Goal: Task Accomplishment & Management: Manage account settings

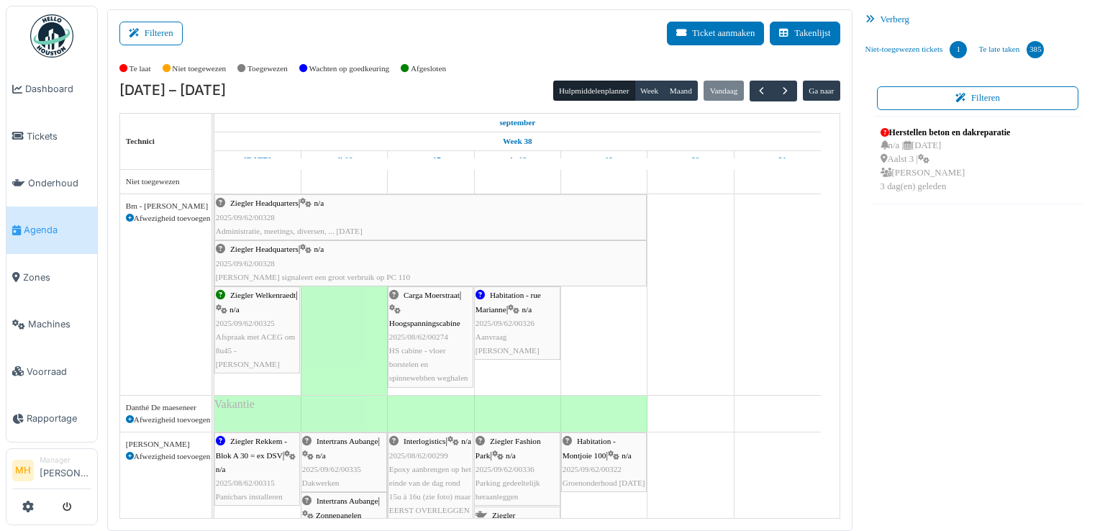
scroll to position [12, 0]
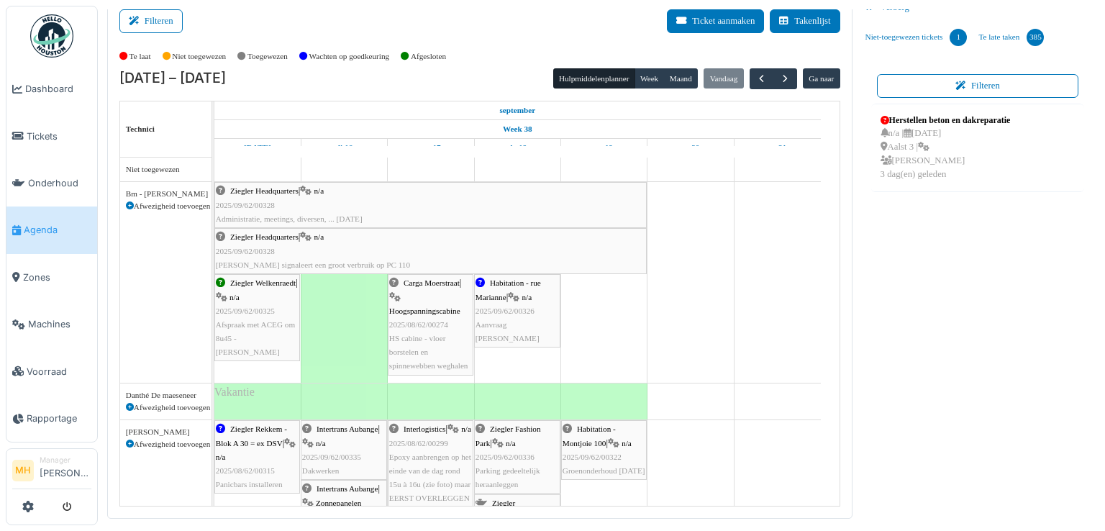
click at [268, 247] on span "2025/09/62/00328" at bounding box center [245, 251] width 59 height 9
click at [270, 248] on span "2025/09/62/00328" at bounding box center [245, 251] width 59 height 9
click at [360, 248] on div "Ziegler Headquarters | n/a 2025/09/62/00328 Belinda signaleert een groot verbru…" at bounding box center [430, 251] width 429 height 42
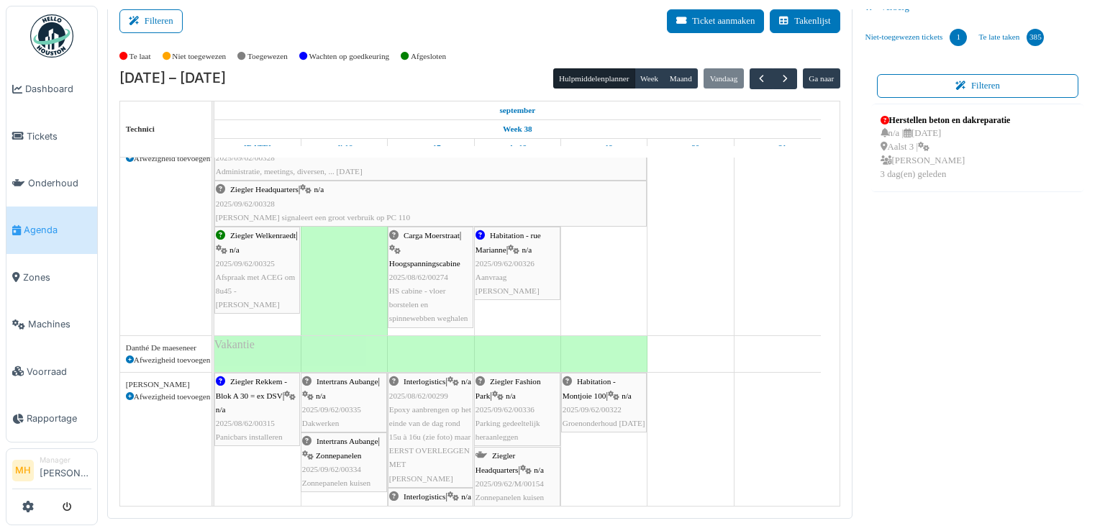
scroll to position [72, 0]
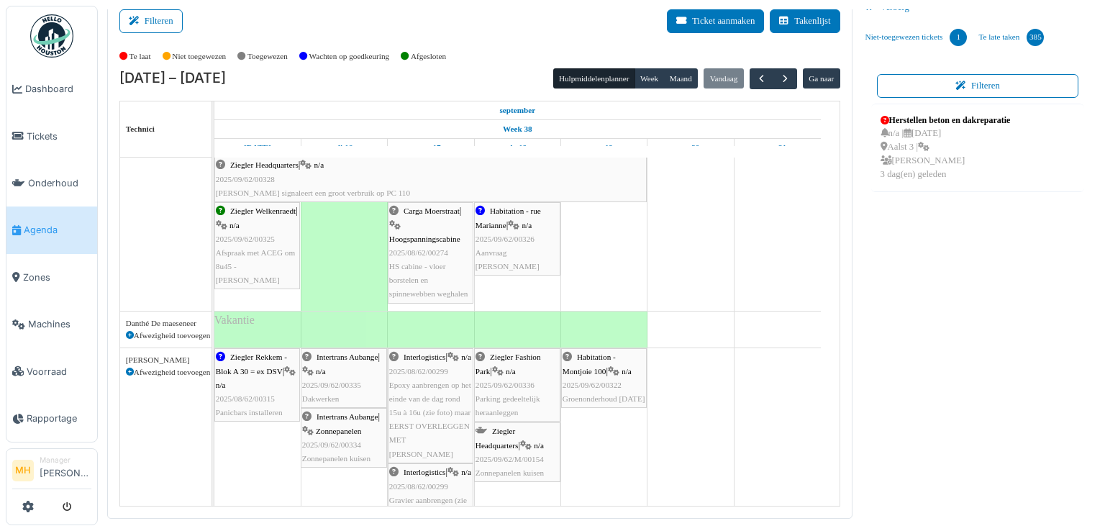
click at [534, 372] on div "Ziegler Fashion Park | n/a 2025/09/62/00336 Parking gedeeltelijk heraanleggen" at bounding box center [516, 384] width 83 height 69
click at [516, 352] on span "Ziegler Fashion Park" at bounding box center [507, 363] width 65 height 22
click at [515, 354] on span "Ziegler Fashion Park" at bounding box center [507, 363] width 65 height 22
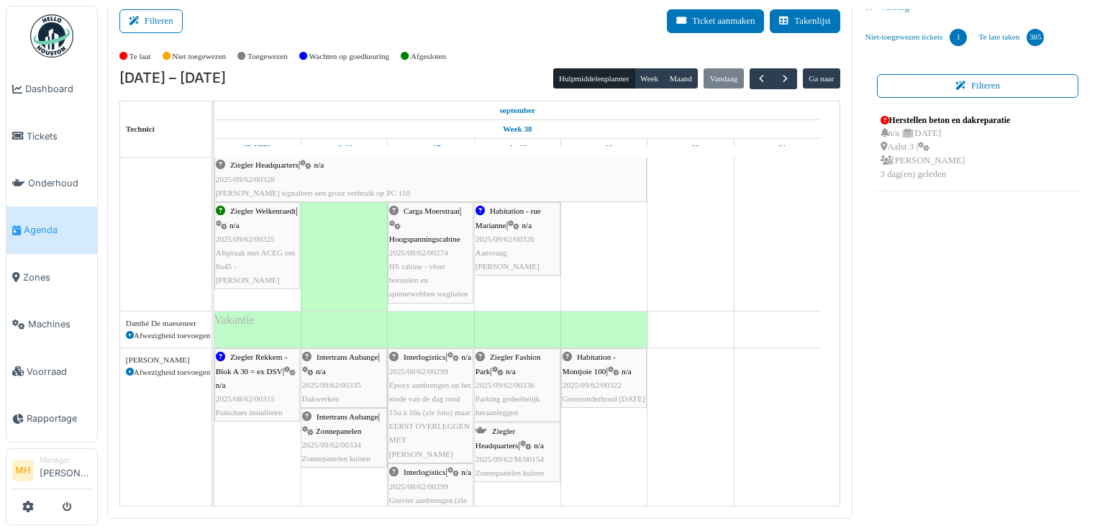
click at [515, 354] on body "Dashboard Tickets Onderhoud Agenda Zones Machines Voorraad Rapportage MH Manage…" at bounding box center [552, 265] width 1105 height 531
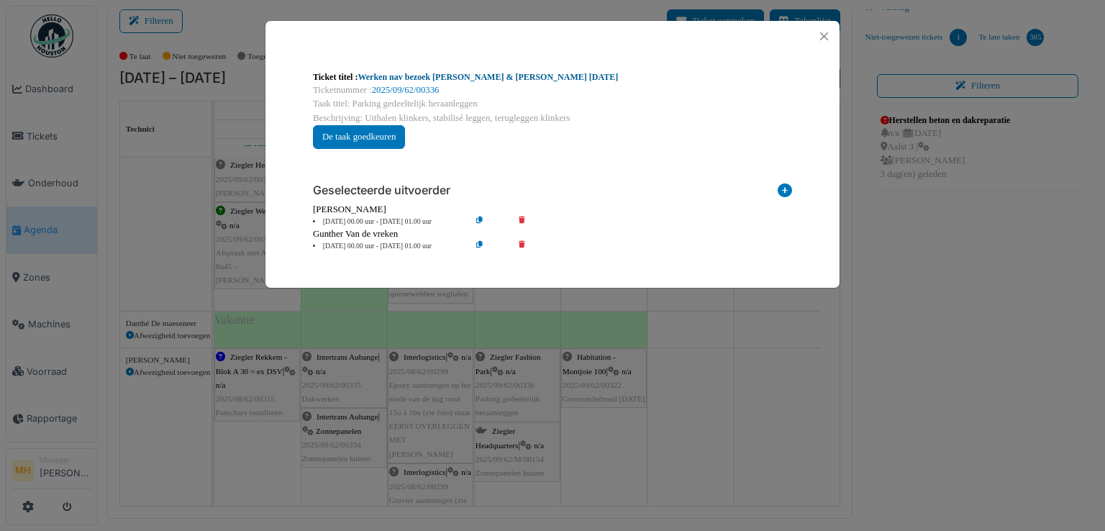
click at [469, 73] on link "Werken nav bezoek Marc & Samuel 09.09.2025" at bounding box center [487, 77] width 260 height 10
click at [825, 37] on button "Close" at bounding box center [823, 36] width 19 height 19
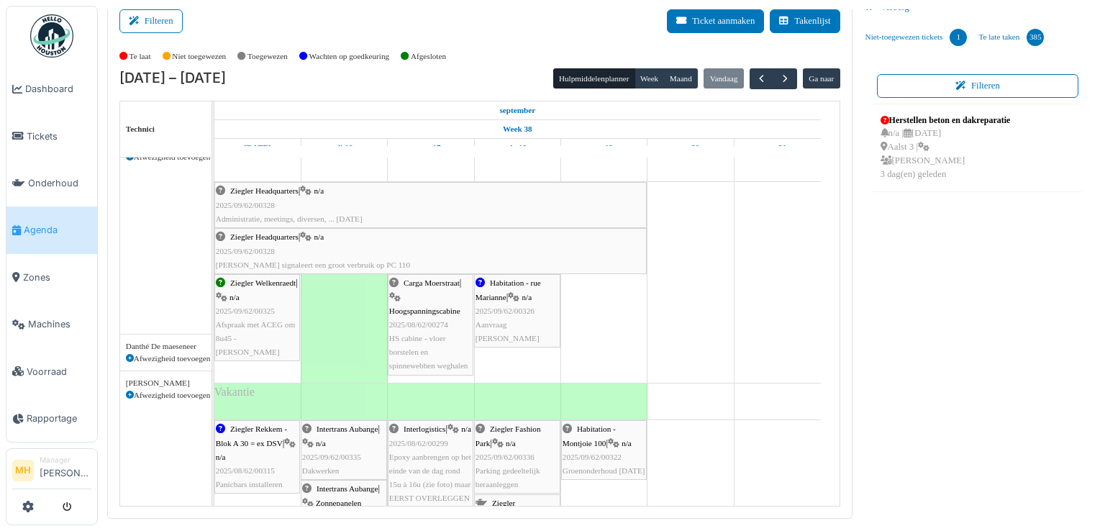
scroll to position [0, 0]
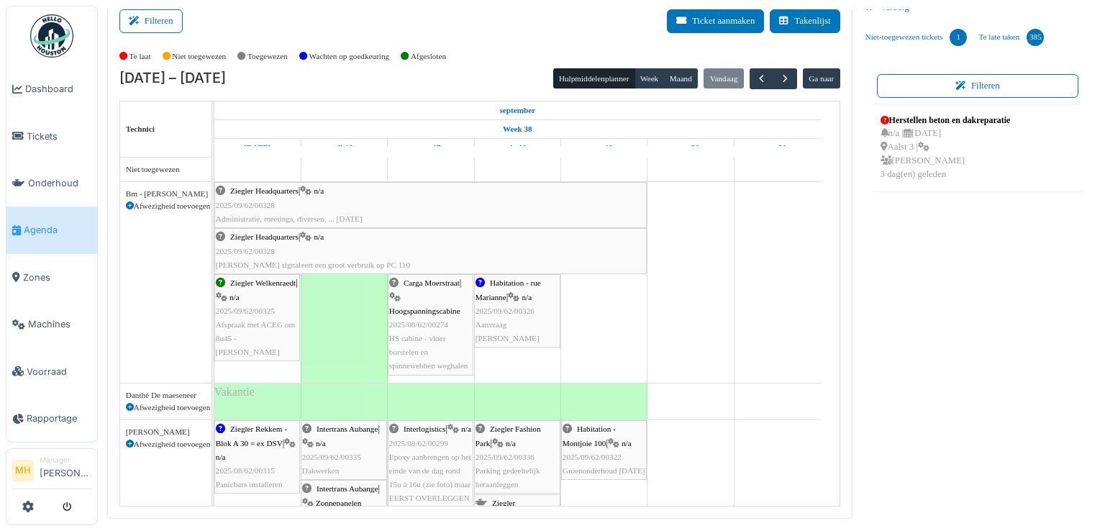
click at [346, 239] on div "Ziegler Headquarters | n/a 2025/09/62/00328 Belinda signaleert een groot verbru…" at bounding box center [430, 251] width 429 height 42
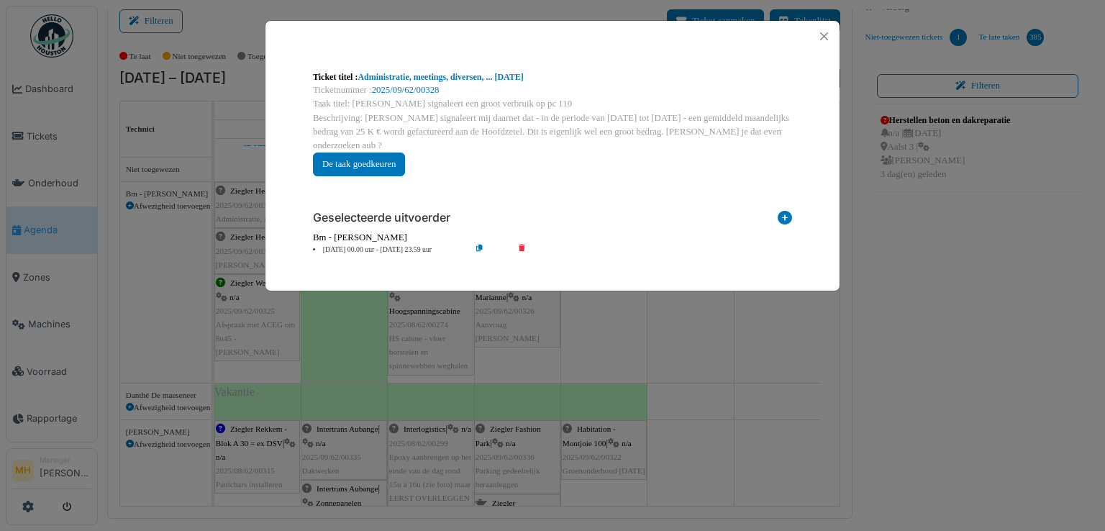
click at [340, 245] on li "15 Sep 00.00 uur - 19 Sep 23.59 uur" at bounding box center [388, 250] width 165 height 11
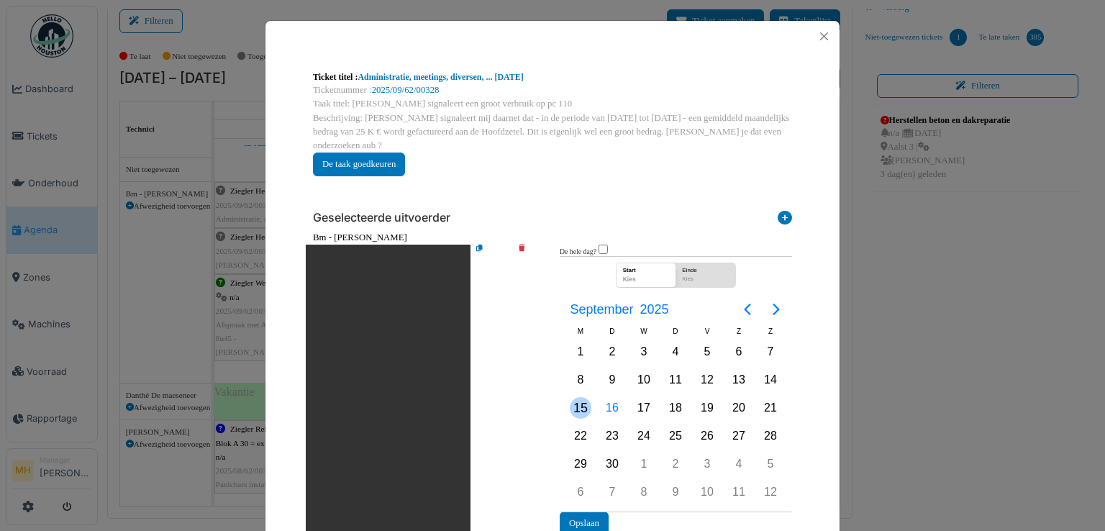
click at [575, 397] on div "15" at bounding box center [581, 408] width 22 height 22
click at [639, 397] on div "17" at bounding box center [644, 408] width 22 height 22
click at [676, 397] on div "18" at bounding box center [676, 408] width 22 height 22
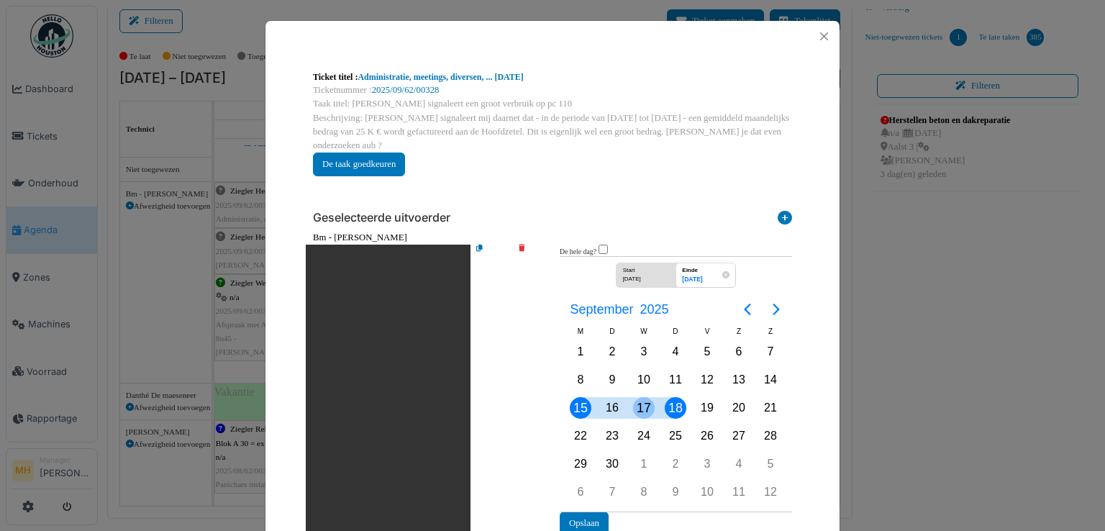
click at [639, 397] on div "17" at bounding box center [644, 408] width 22 height 22
drag, startPoint x: 636, startPoint y: 388, endPoint x: 635, endPoint y: 406, distance: 18.7
click at [635, 406] on div "M D W D V Z Z Sep 1 2 3 4 5 6 7 8 9 10 11 12 13 14 15 16 17 18 19 20 21 22 23 2…" at bounding box center [675, 415] width 222 height 181
click at [647, 275] on div "15/09/2025" at bounding box center [641, 281] width 45 height 12
click at [639, 397] on div "17" at bounding box center [644, 408] width 22 height 22
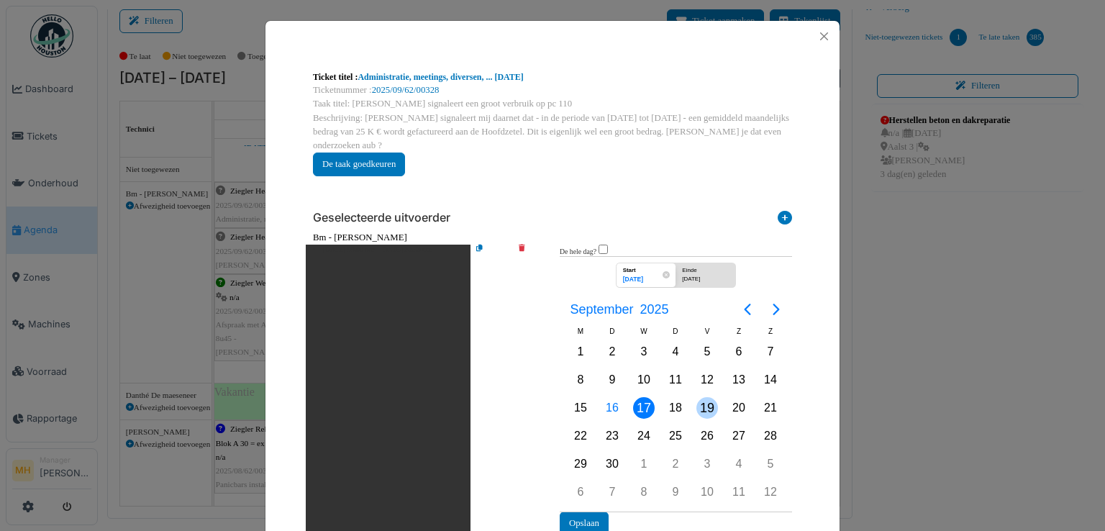
click at [705, 397] on div "19" at bounding box center [707, 408] width 22 height 22
click at [635, 262] on span "Start 19/09/2025" at bounding box center [646, 274] width 60 height 24
click at [636, 397] on div "17" at bounding box center [644, 408] width 22 height 22
click at [700, 397] on div "19" at bounding box center [707, 408] width 22 height 22
click at [575, 511] on button "Opslaan" at bounding box center [584, 523] width 49 height 24
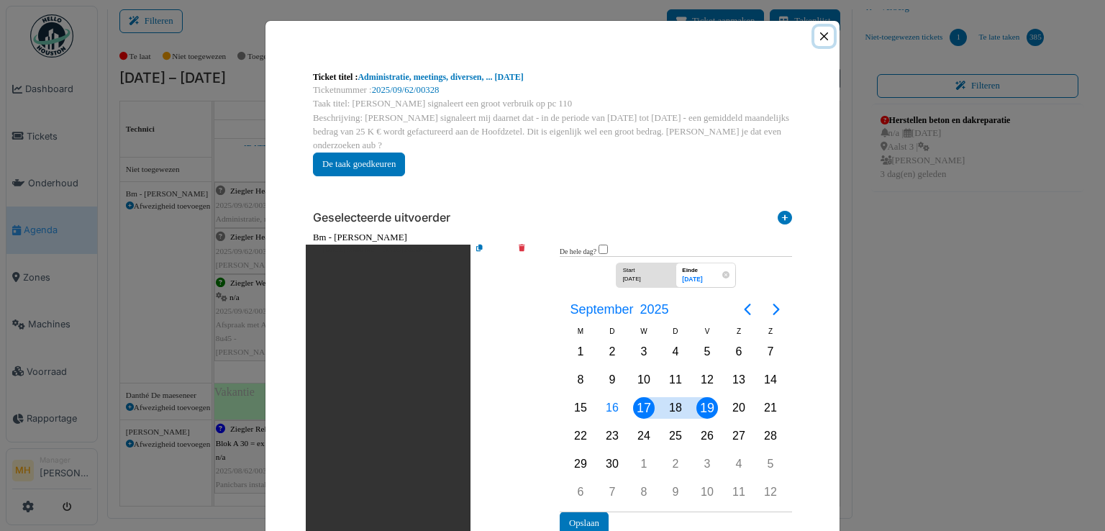
click at [815, 32] on button "Close" at bounding box center [823, 36] width 19 height 19
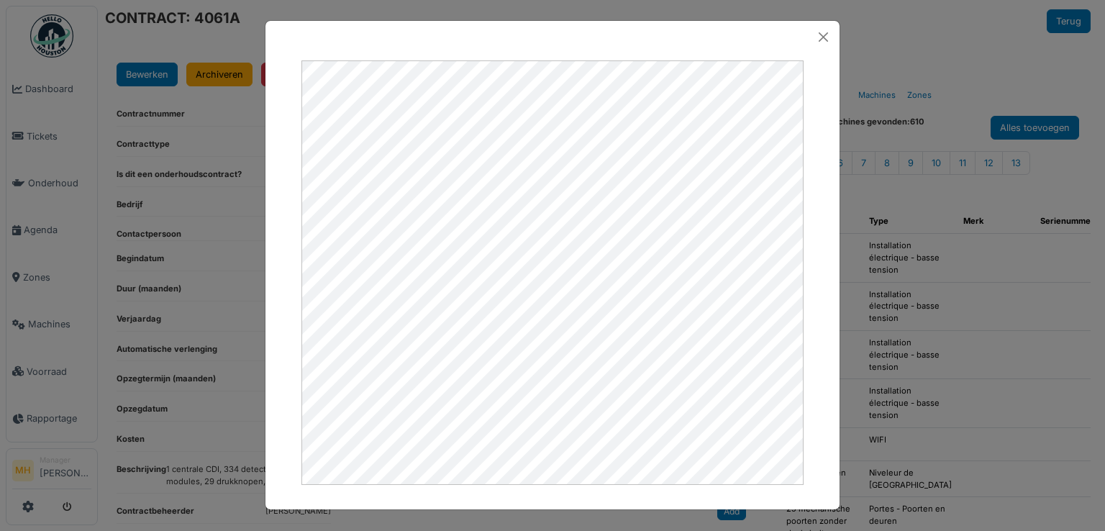
scroll to position [288, 0]
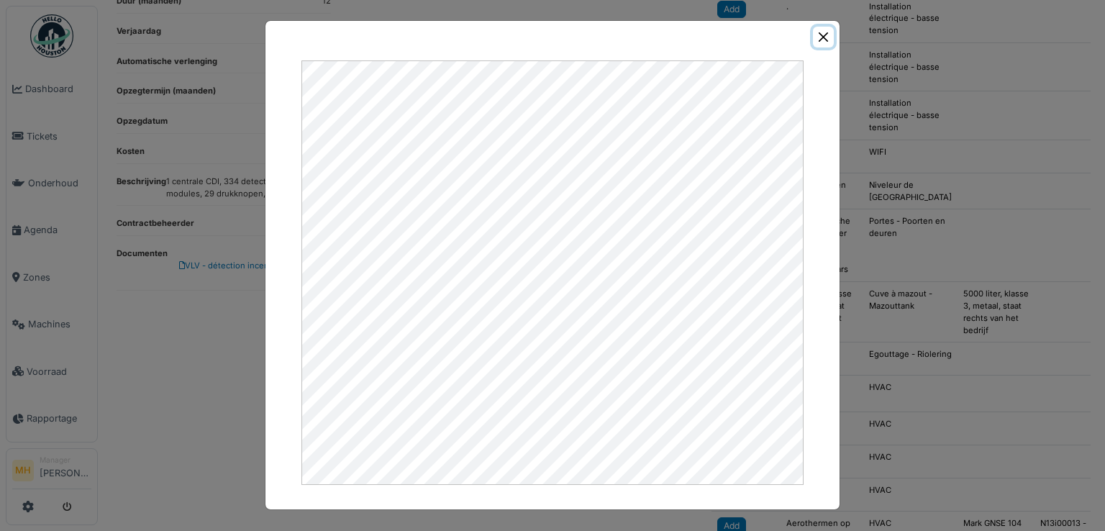
click at [820, 34] on button "Close" at bounding box center [823, 37] width 21 height 21
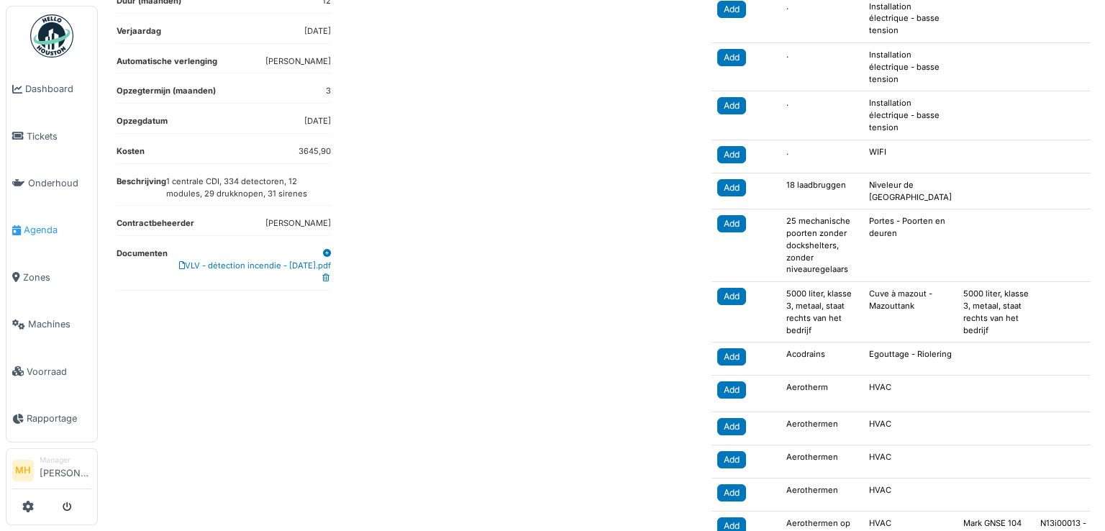
click at [42, 223] on span "Agenda" at bounding box center [58, 230] width 68 height 14
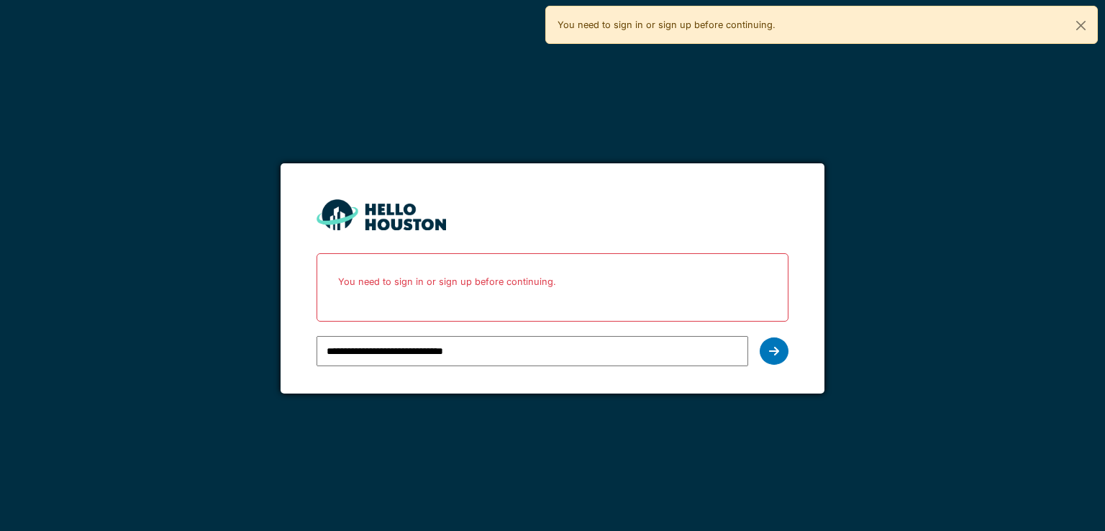
click at [772, 347] on icon at bounding box center [774, 351] width 10 height 12
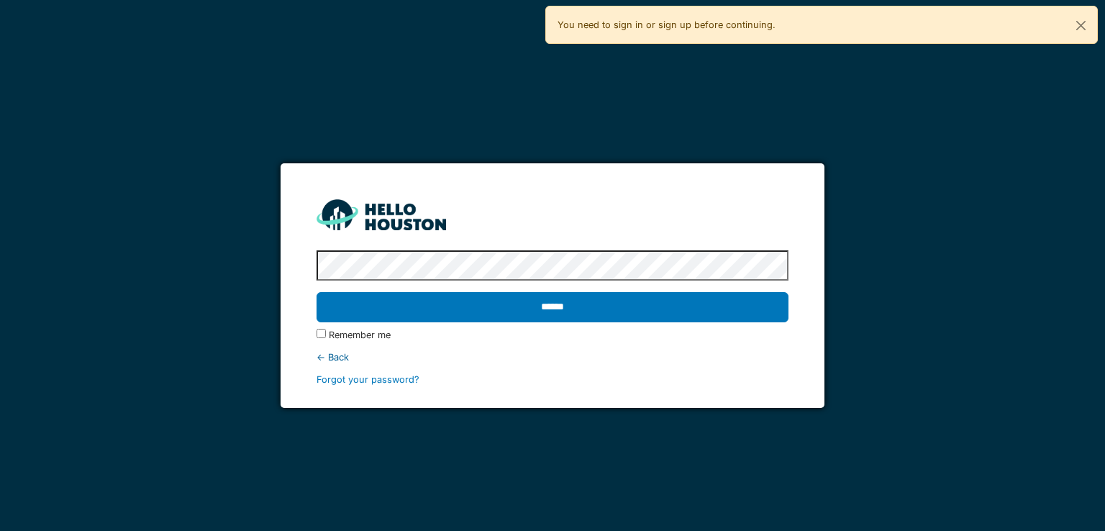
click at [542, 313] on input "******" at bounding box center [551, 307] width 471 height 30
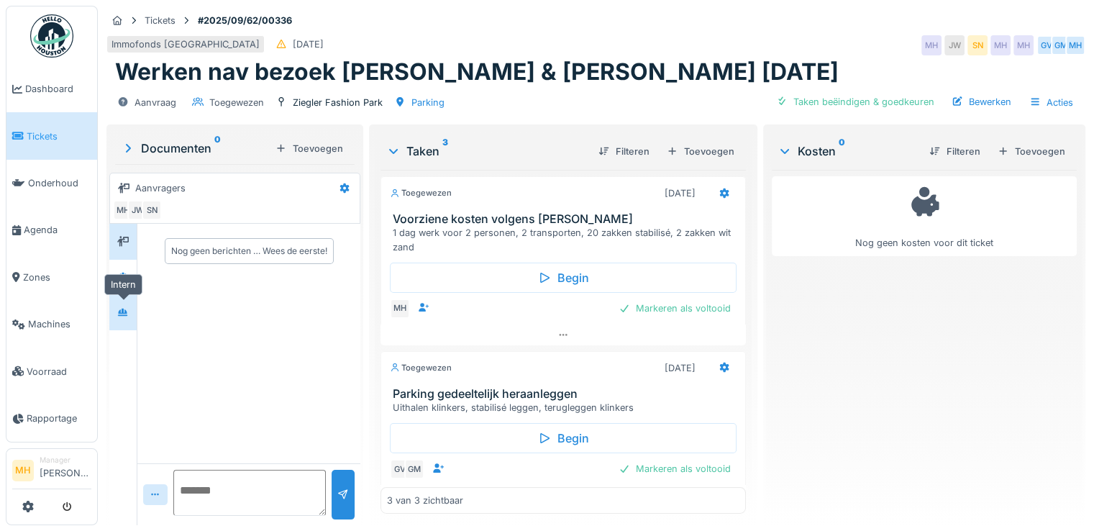
click at [124, 320] on div at bounding box center [123, 313] width 22 height 24
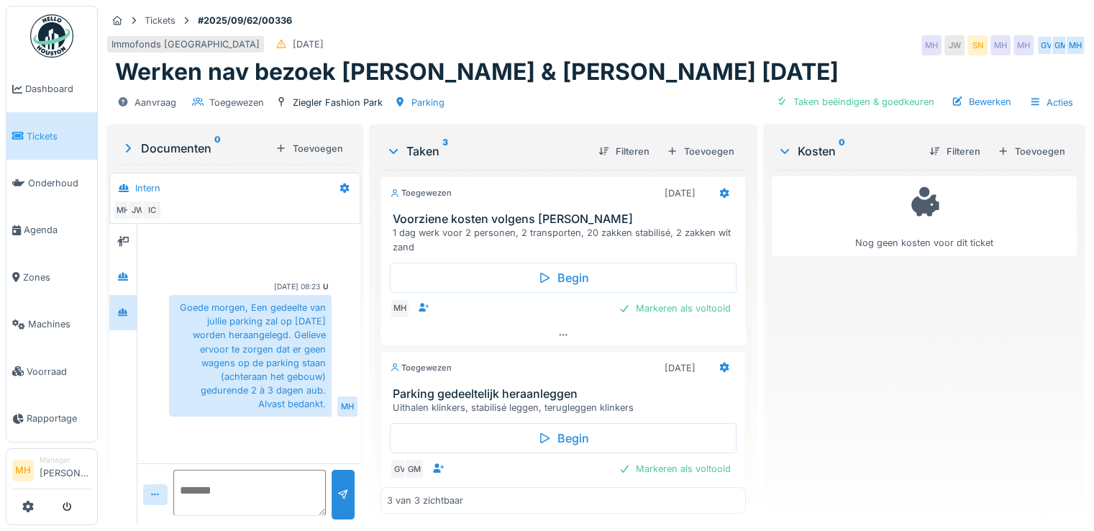
click at [228, 485] on textarea at bounding box center [249, 493] width 152 height 46
type textarea "*"
type textarea "**********"
click at [337, 490] on div at bounding box center [343, 495] width 12 height 14
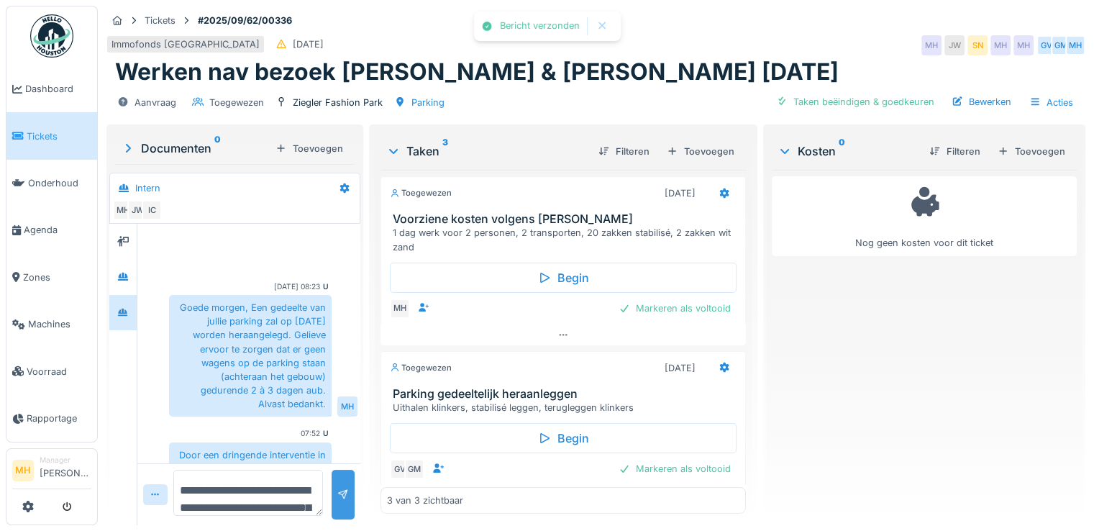
scroll to position [50, 0]
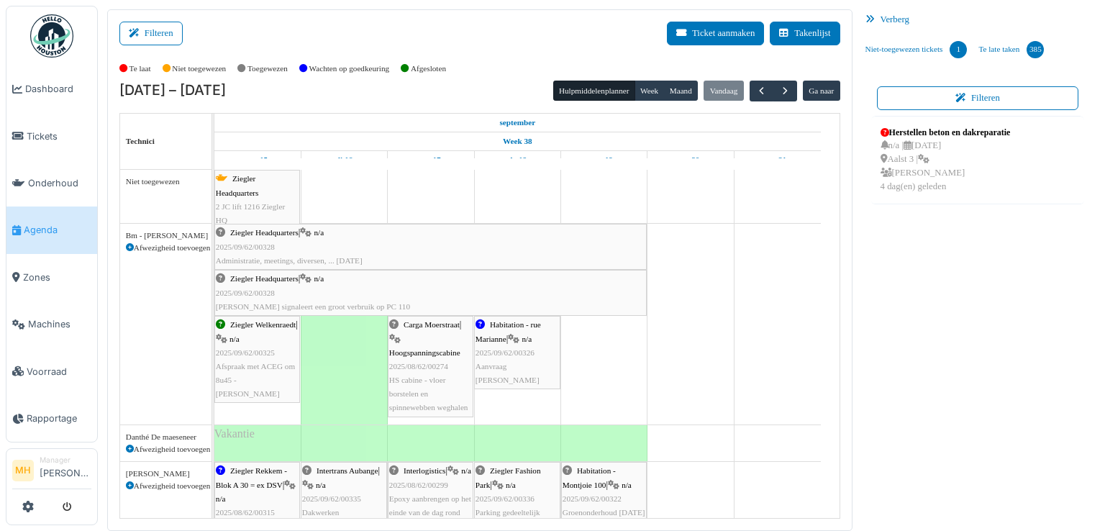
click at [306, 288] on div "Ziegler Headquarters | n/a 2025/09/62/00328 Belinda signaleert een groot verbru…" at bounding box center [430, 293] width 429 height 42
click at [306, 288] on body "Dashboard Tickets Onderhoud Agenda Zones Machines Voorraad Rapportage MH Manage…" at bounding box center [552, 265] width 1105 height 531
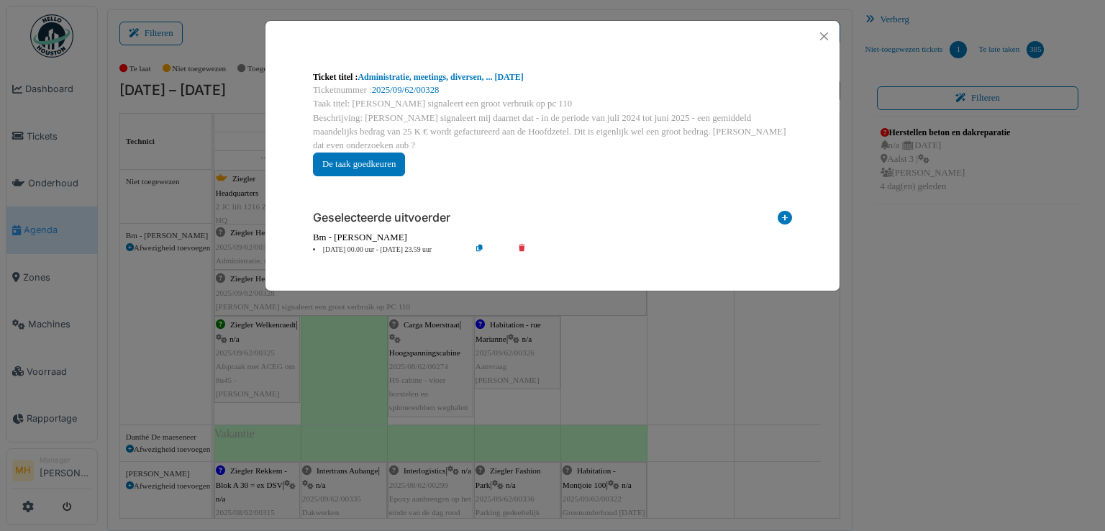
click at [480, 245] on icon at bounding box center [490, 250] width 41 height 11
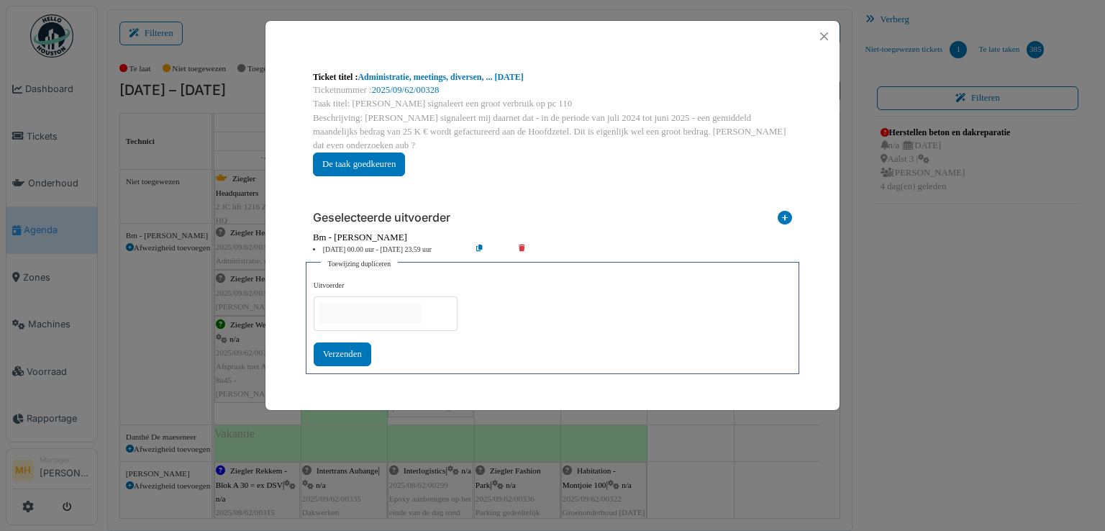
click at [349, 245] on li "15 Sep 00.00 uur - 19 Sep 23.59 uur" at bounding box center [388, 250] width 165 height 11
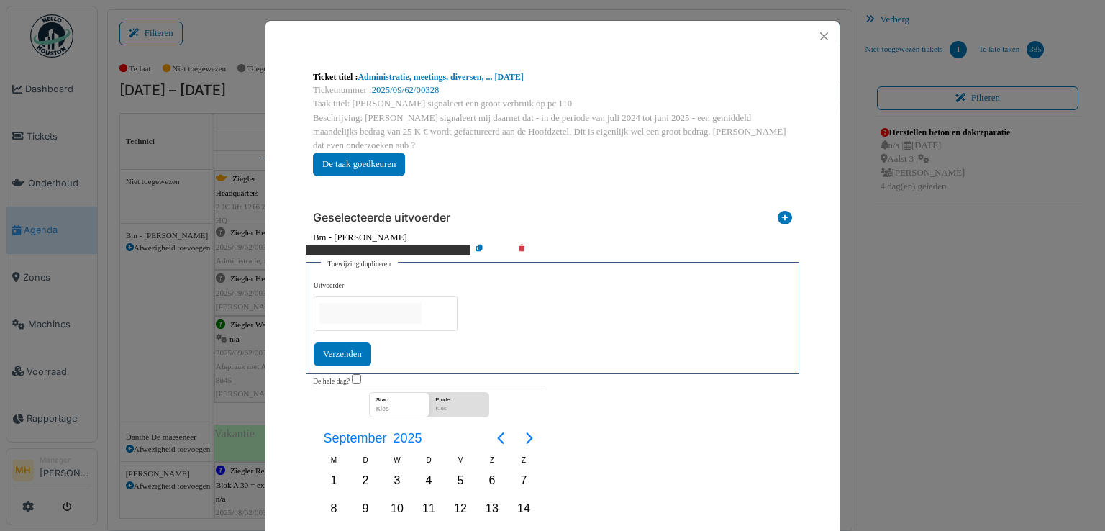
scroll to position [144, 0]
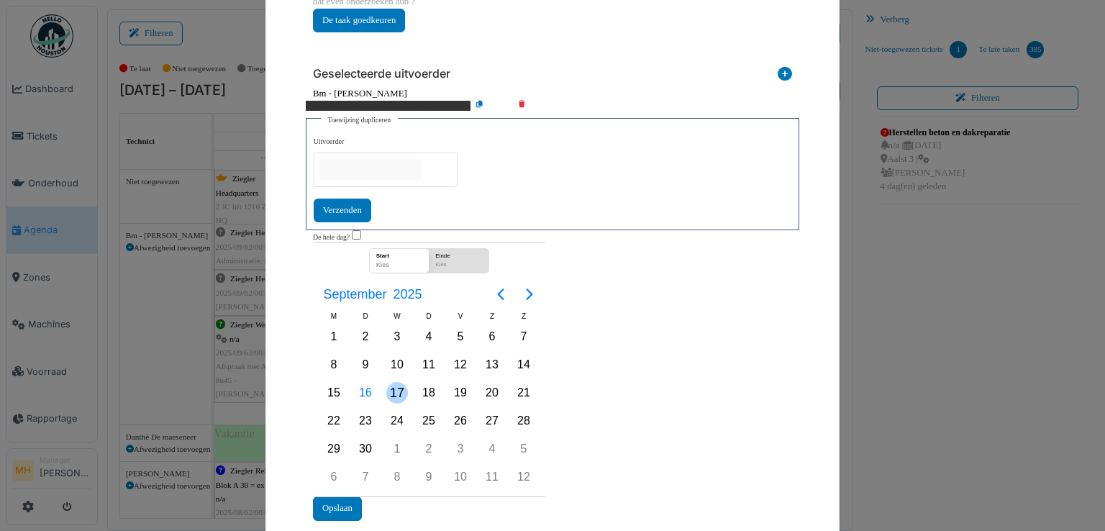
click at [391, 382] on div "17" at bounding box center [397, 393] width 22 height 22
click at [457, 382] on div "19" at bounding box center [460, 393] width 22 height 22
click at [334, 496] on button "Opslaan" at bounding box center [337, 508] width 49 height 24
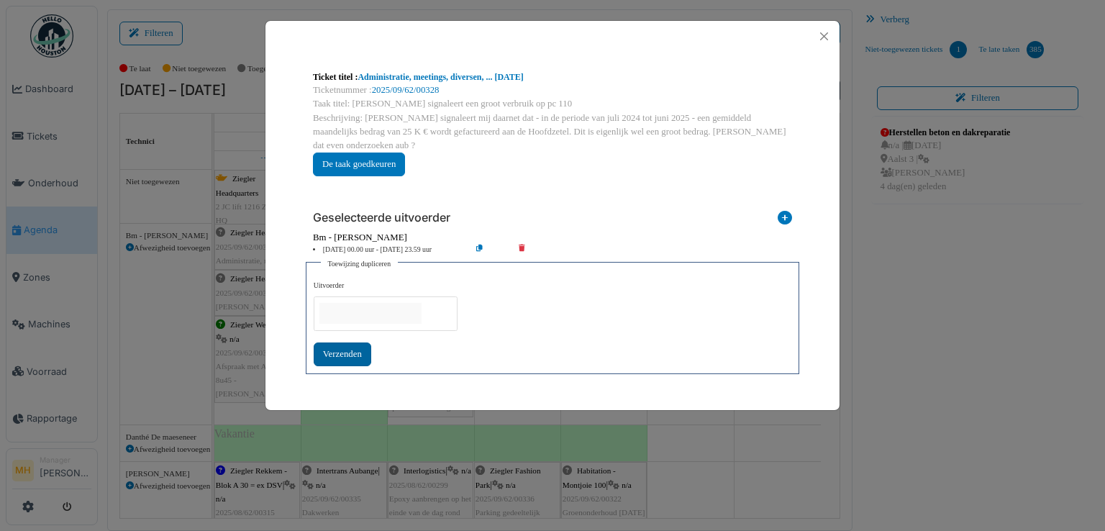
click at [351, 342] on div "Verzenden" at bounding box center [343, 354] width 58 height 24
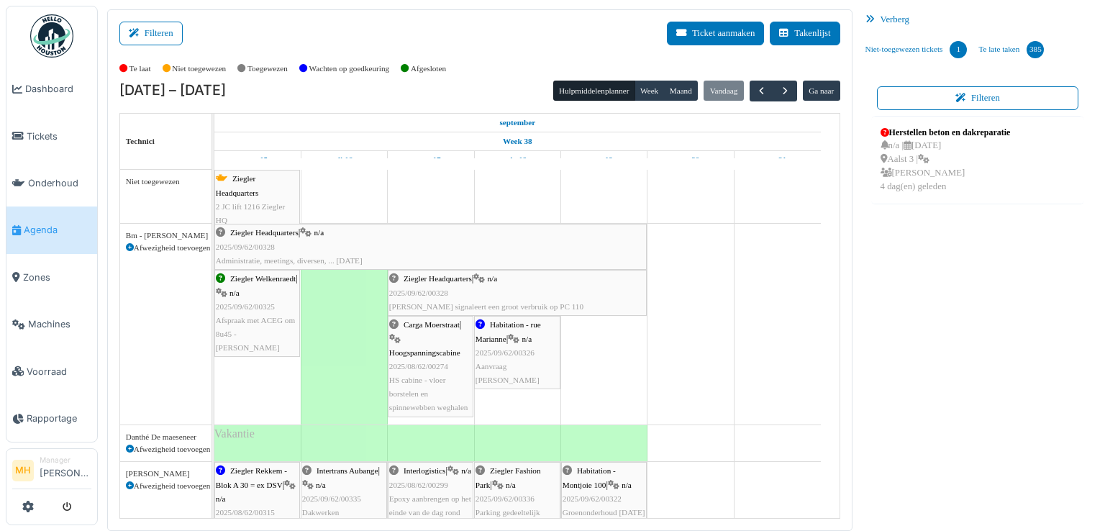
click at [351, 238] on div "Ziegler Headquarters | n/a 2025/09/62/00328 Administratie, meetings, diversen, …" at bounding box center [430, 247] width 429 height 42
click at [351, 238] on body "Dashboard Tickets Onderhoud Agenda Zones Machines Voorraad Rapportage MH Manage…" at bounding box center [552, 265] width 1105 height 531
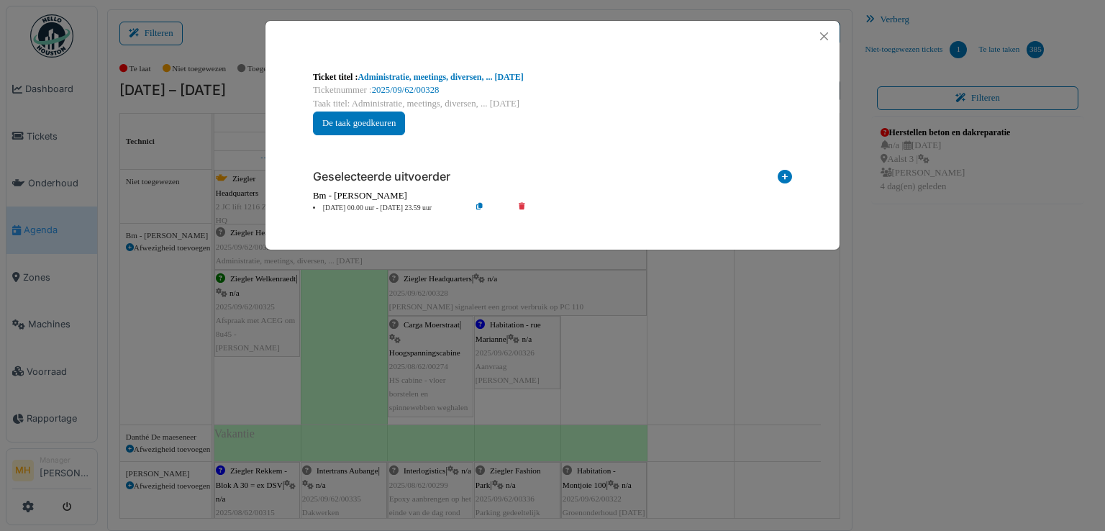
click at [331, 207] on li "15 Sep 00.00 uur - 19 Sep 23.59 uur" at bounding box center [388, 208] width 165 height 11
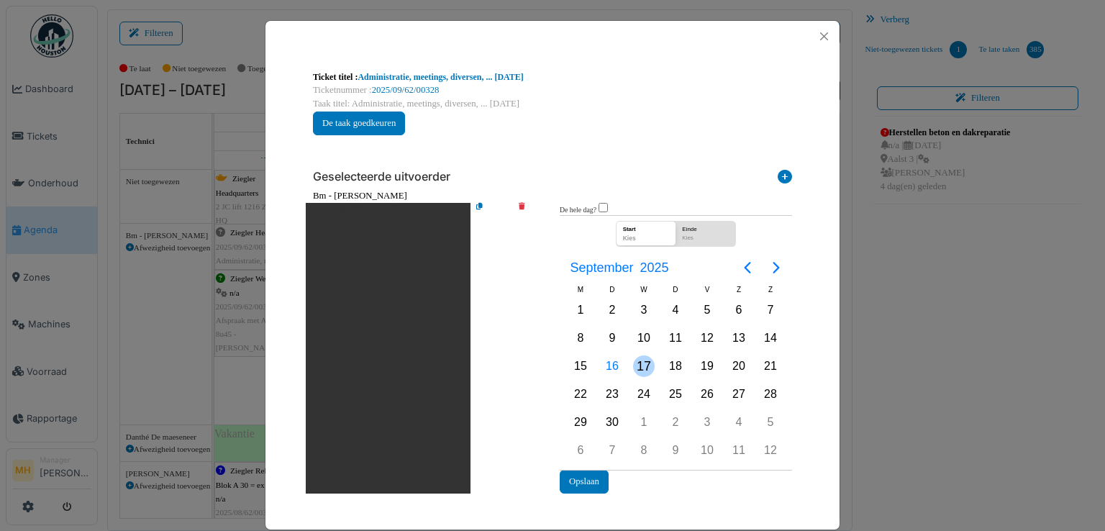
click at [641, 362] on div "17" at bounding box center [644, 366] width 22 height 22
click at [702, 362] on div "19" at bounding box center [707, 366] width 22 height 22
click at [581, 475] on button "Opslaan" at bounding box center [584, 482] width 49 height 24
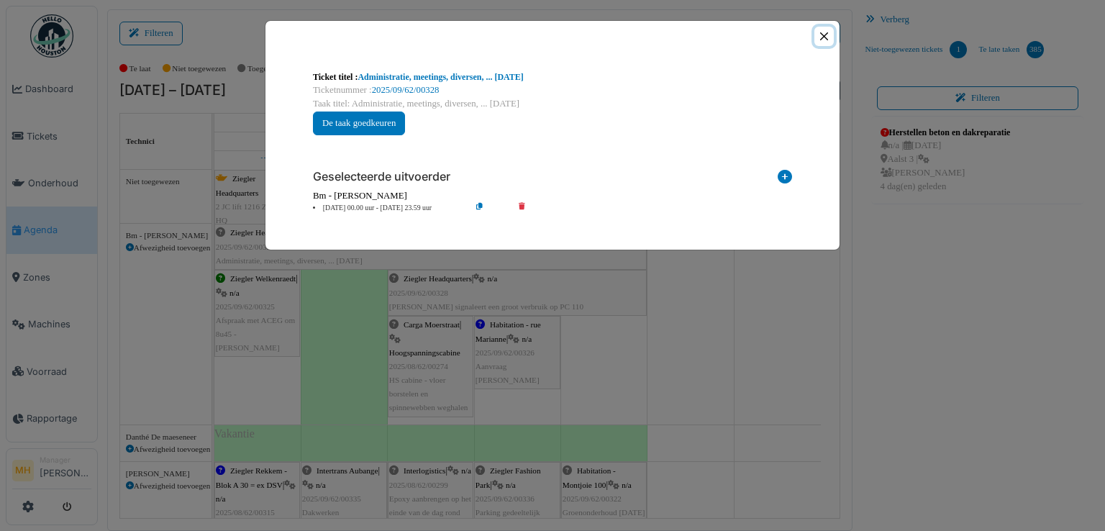
click at [823, 35] on button "Close" at bounding box center [823, 36] width 19 height 19
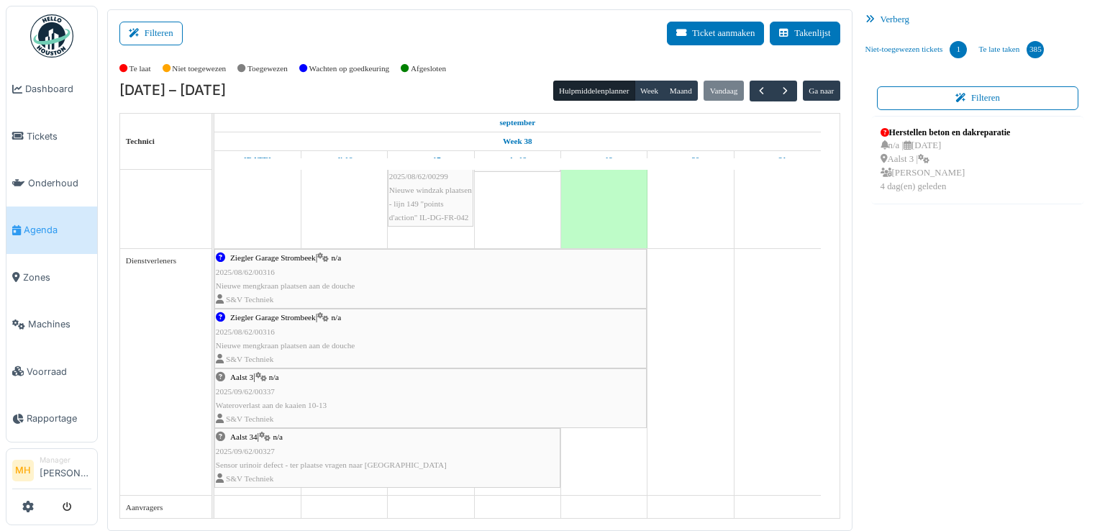
scroll to position [639, 0]
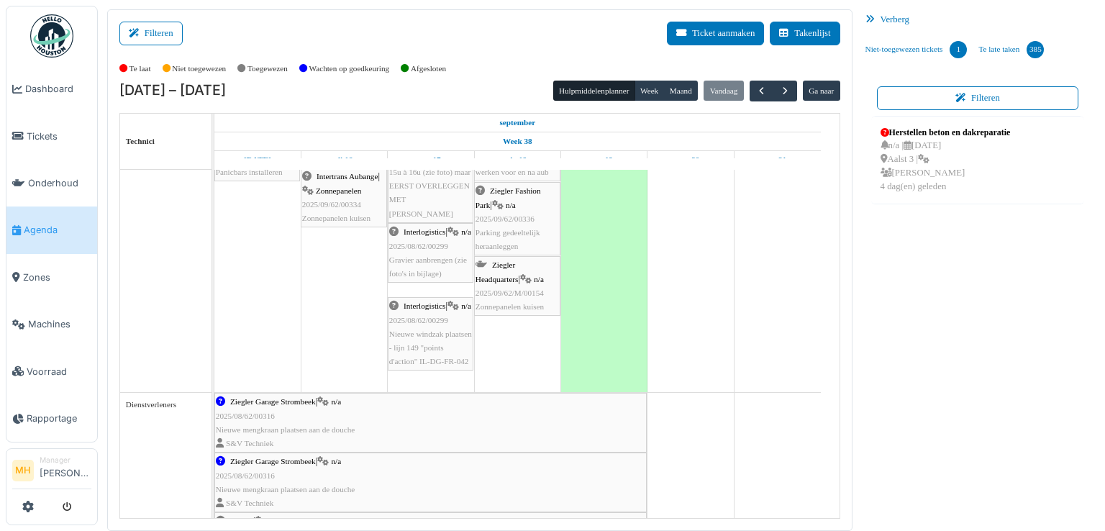
click at [429, 358] on span "Nieuwe windzak plaatsen - lijn 149 "points d'action" IL-DG-FR-042" at bounding box center [430, 347] width 83 height 36
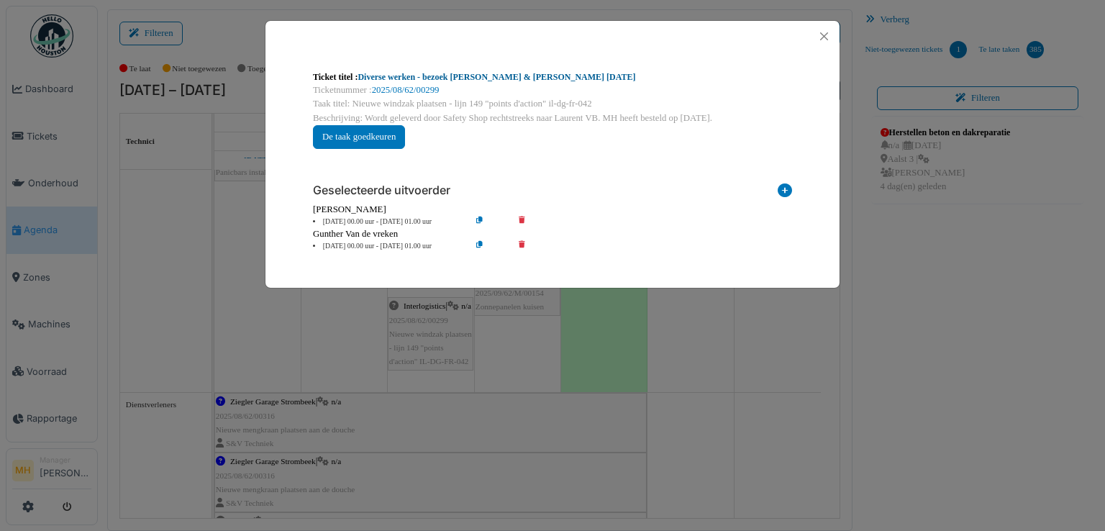
click at [462, 78] on link "Diverse werken - bezoek [PERSON_NAME] & [PERSON_NAME] [DATE]" at bounding box center [496, 77] width 278 height 10
click at [825, 35] on button "Close" at bounding box center [823, 36] width 19 height 19
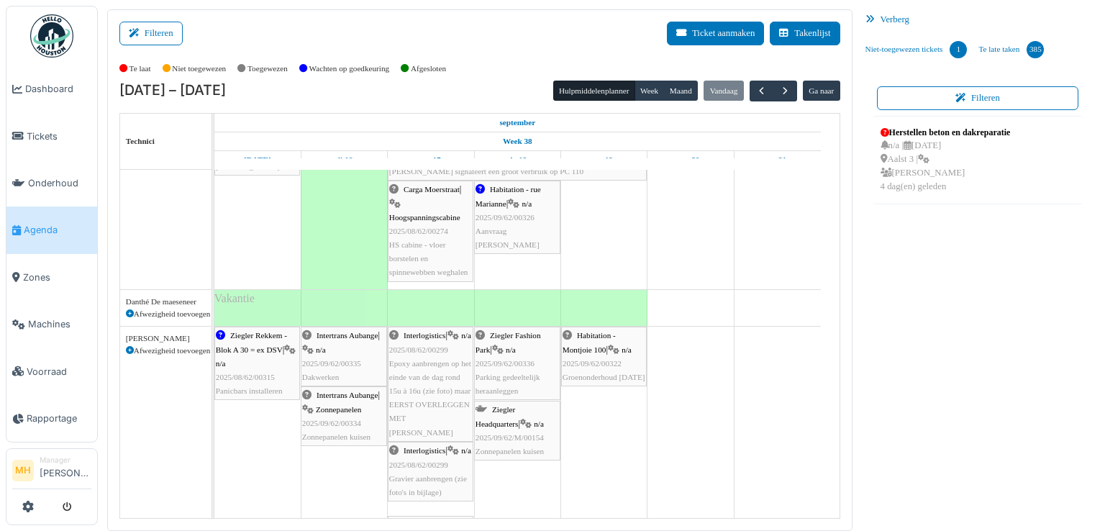
scroll to position [0, 0]
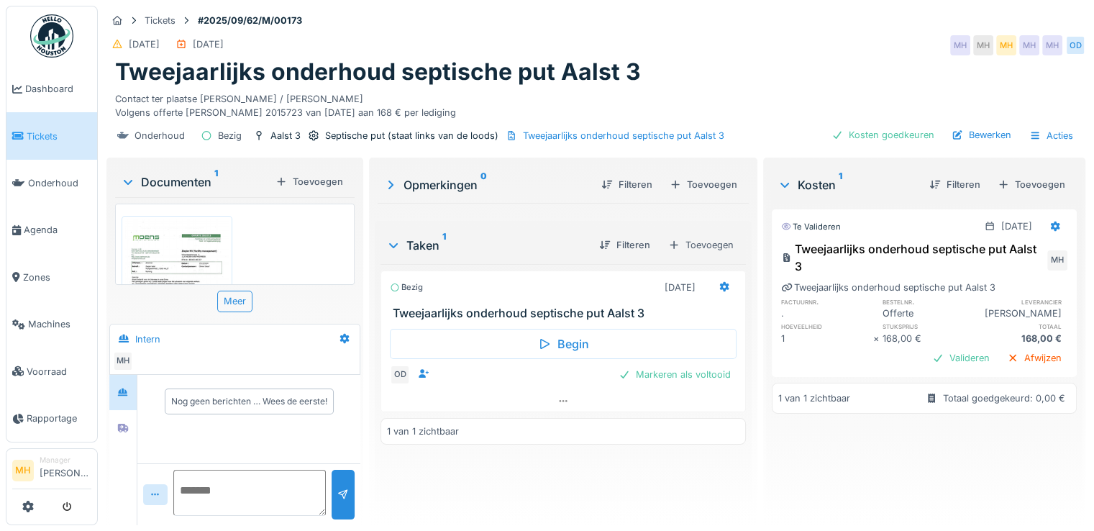
click at [657, 374] on div "Markeren als voltooid" at bounding box center [675, 374] width 124 height 19
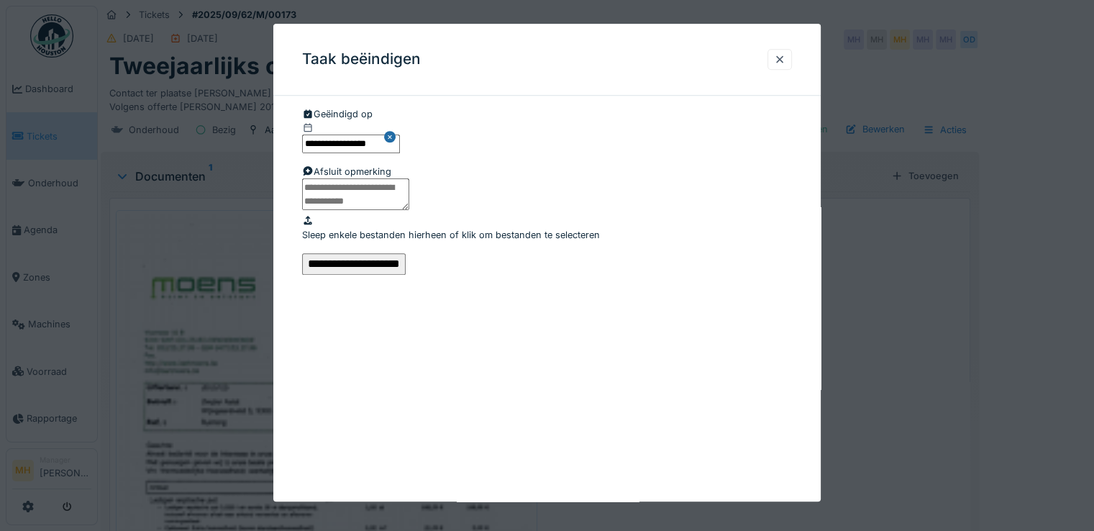
drag, startPoint x: 411, startPoint y: 155, endPoint x: 342, endPoint y: 153, distance: 69.8
click at [334, 150] on input "**********" at bounding box center [351, 144] width 98 height 18
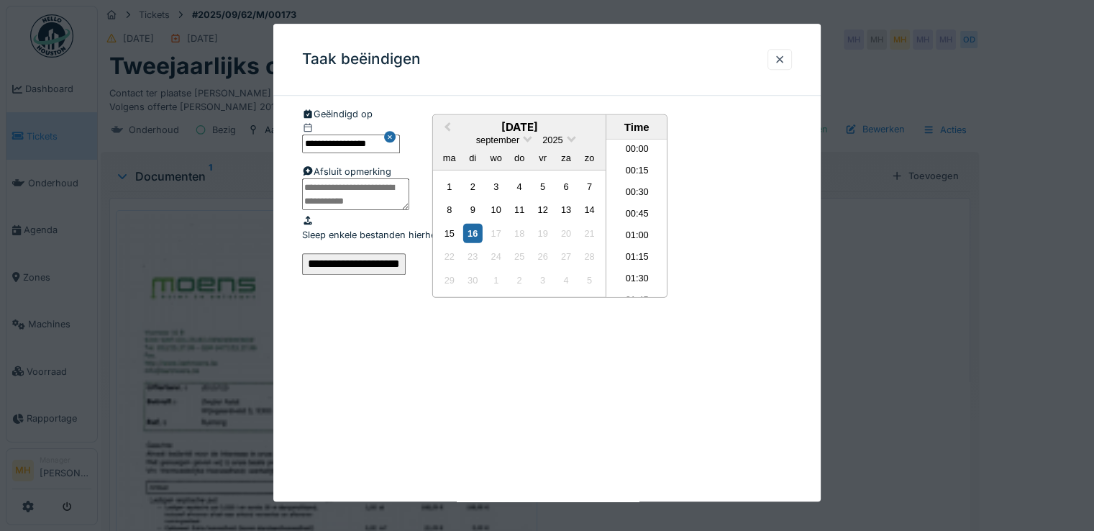
scroll to position [622, 0]
click at [544, 219] on div "12" at bounding box center [542, 209] width 19 height 19
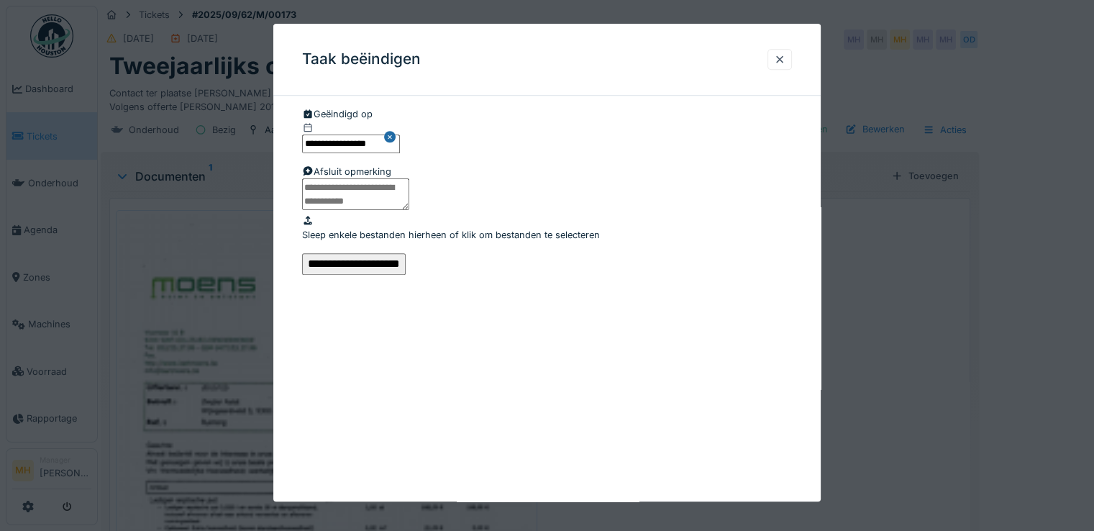
click at [337, 210] on textarea at bounding box center [355, 194] width 107 height 32
type textarea "**********"
click at [406, 275] on input "**********" at bounding box center [354, 264] width 104 height 22
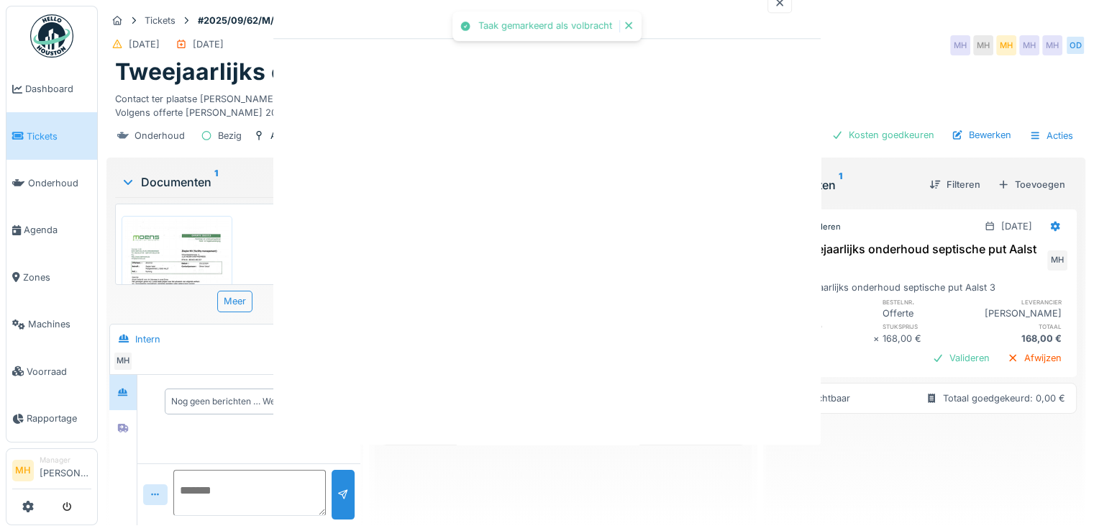
scroll to position [0, 0]
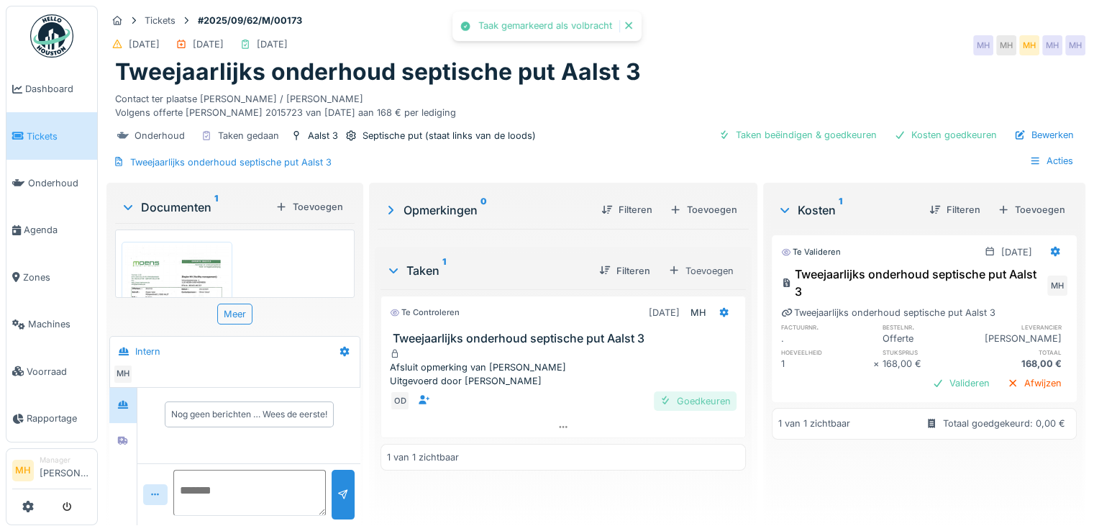
click at [700, 408] on div "Goedkeuren" at bounding box center [695, 400] width 83 height 19
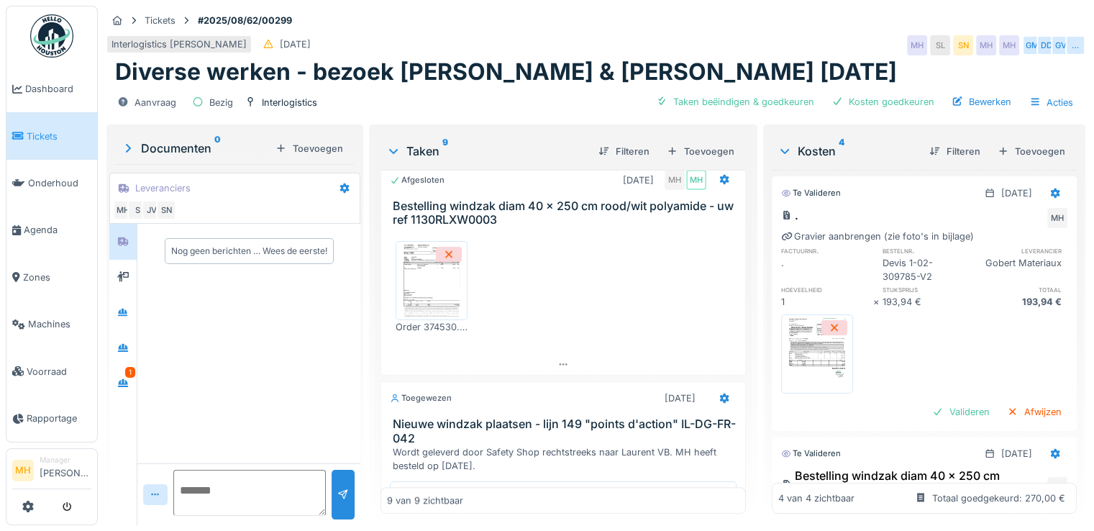
scroll to position [935, 0]
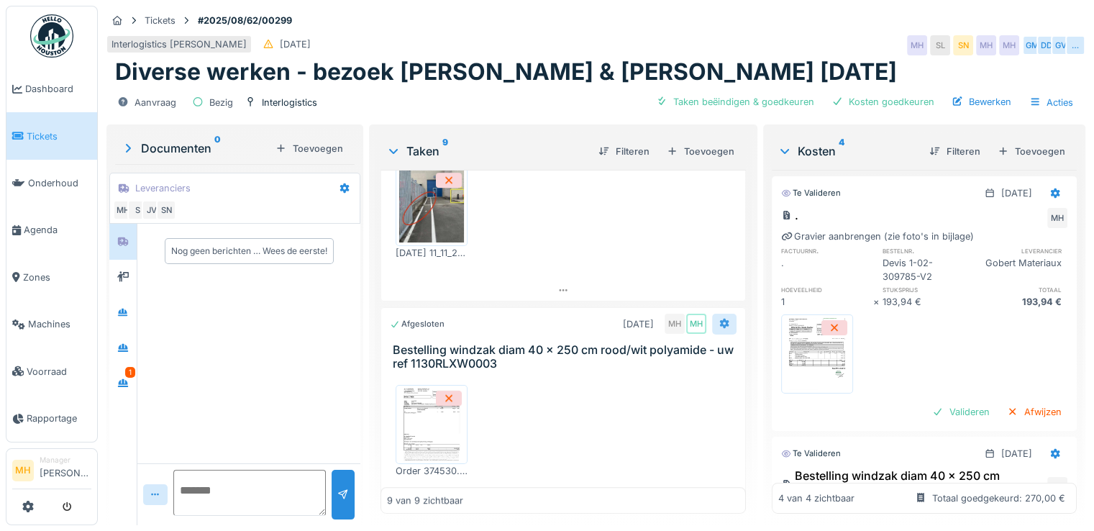
click at [719, 319] on icon at bounding box center [723, 324] width 9 height 10
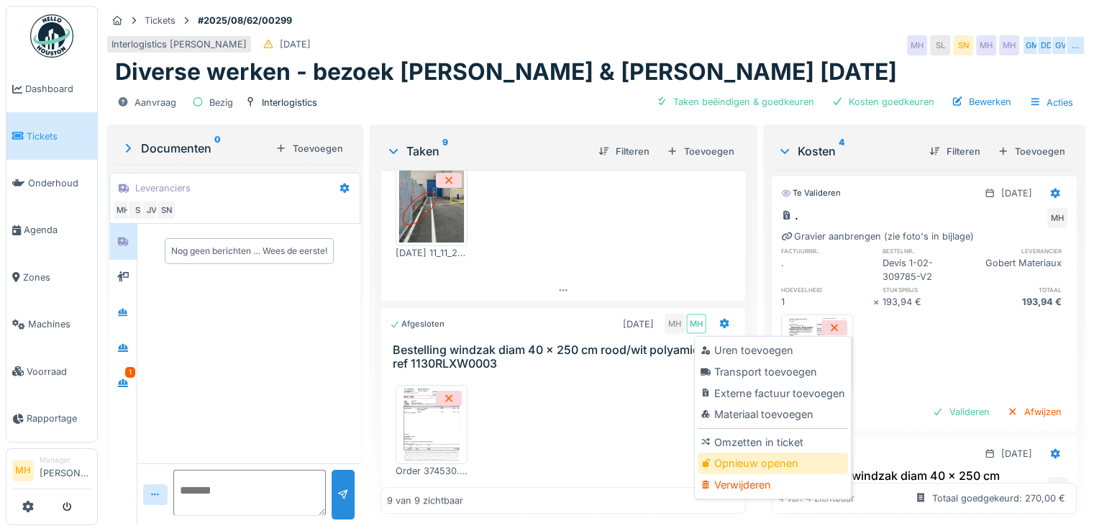
click at [781, 456] on div "Opnieuw openen" at bounding box center [773, 463] width 150 height 22
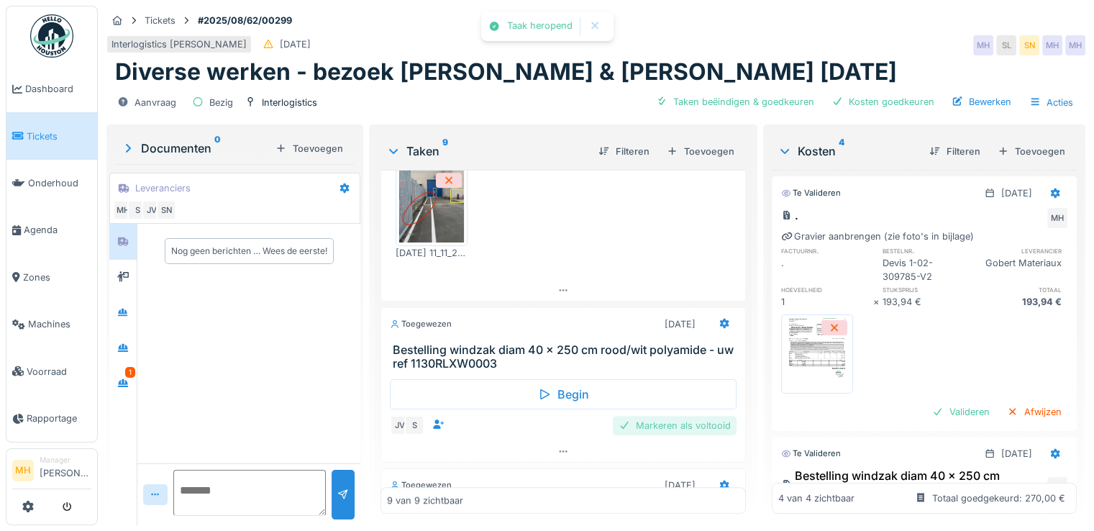
click at [634, 417] on div "Markeren als voltooid" at bounding box center [675, 425] width 124 height 19
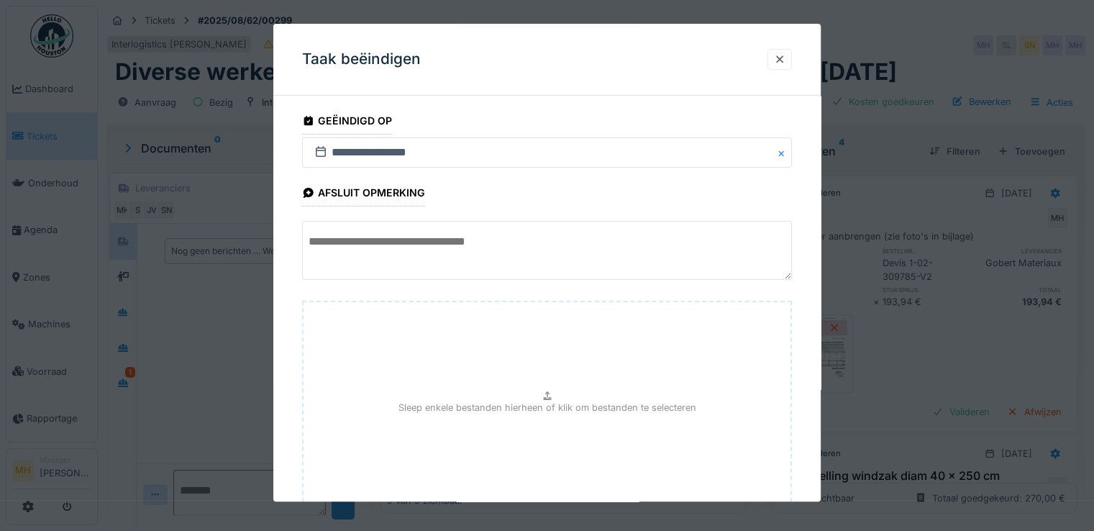
drag, startPoint x: 400, startPoint y: 235, endPoint x: 414, endPoint y: 234, distance: 14.5
click at [402, 234] on textarea at bounding box center [547, 250] width 490 height 59
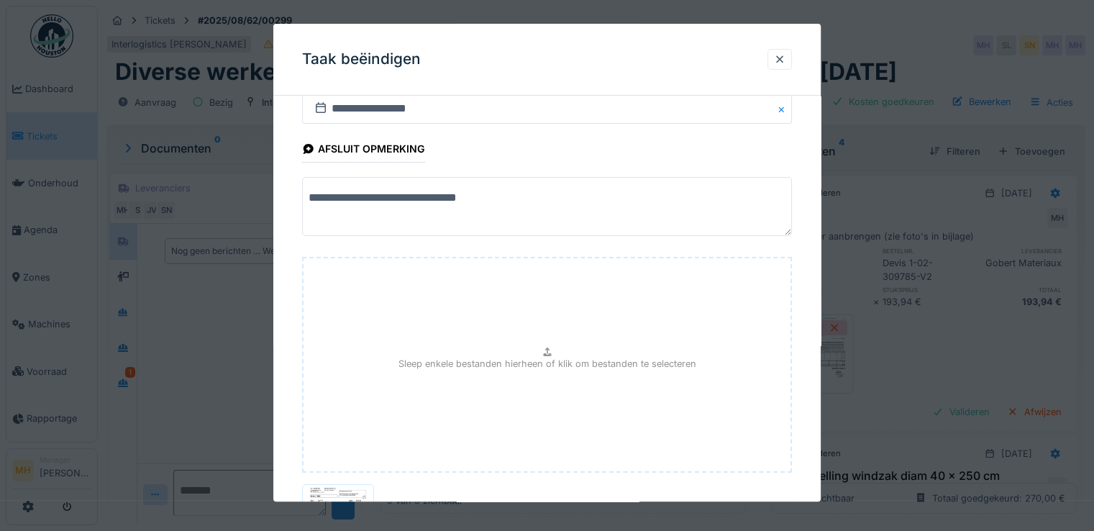
scroll to position [211, 0]
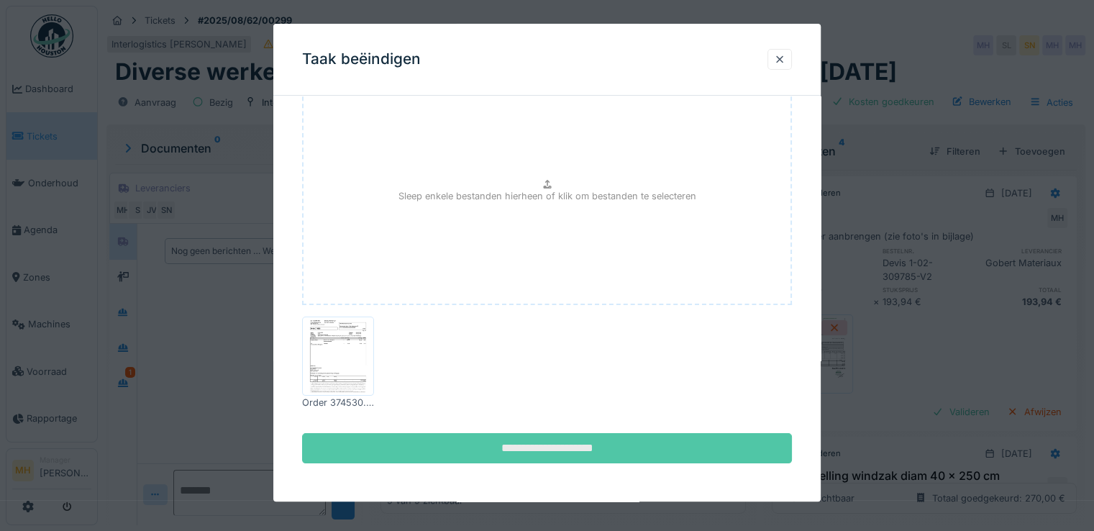
type textarea "**********"
click at [516, 452] on input "**********" at bounding box center [547, 448] width 490 height 30
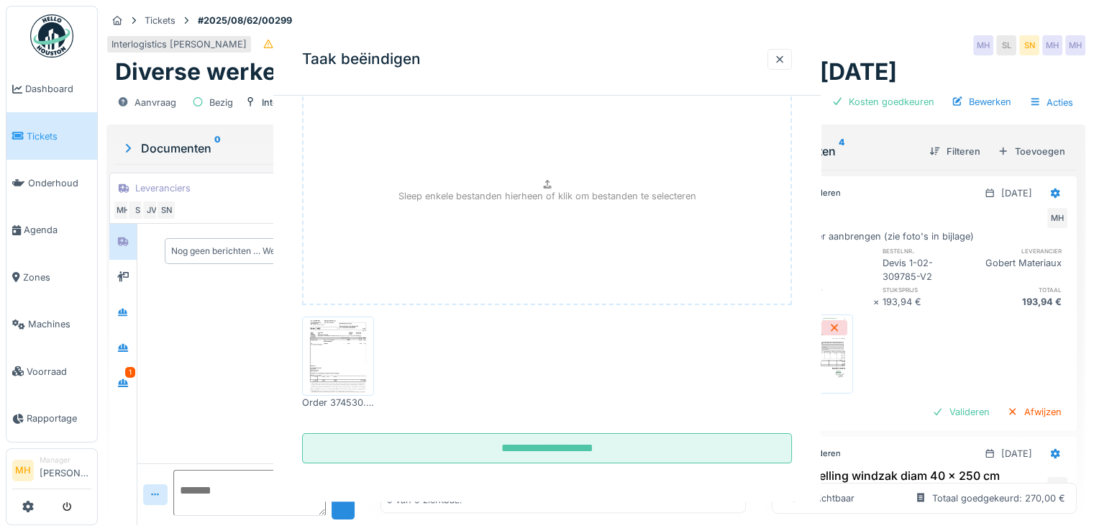
scroll to position [0, 0]
